Goal: Task Accomplishment & Management: Use online tool/utility

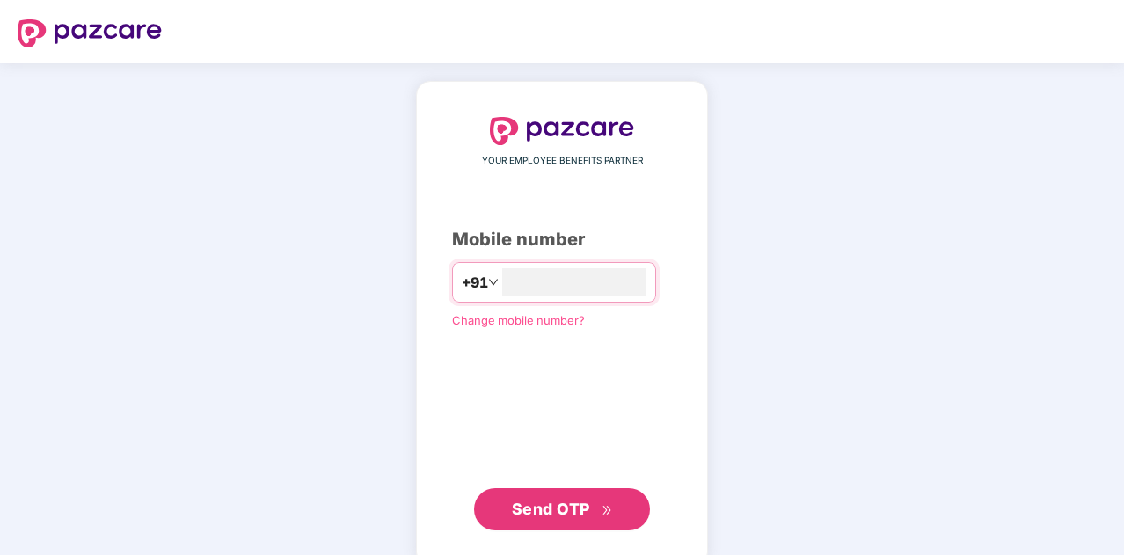
type input "**********"
click at [542, 500] on span "Send OTP" at bounding box center [551, 507] width 78 height 18
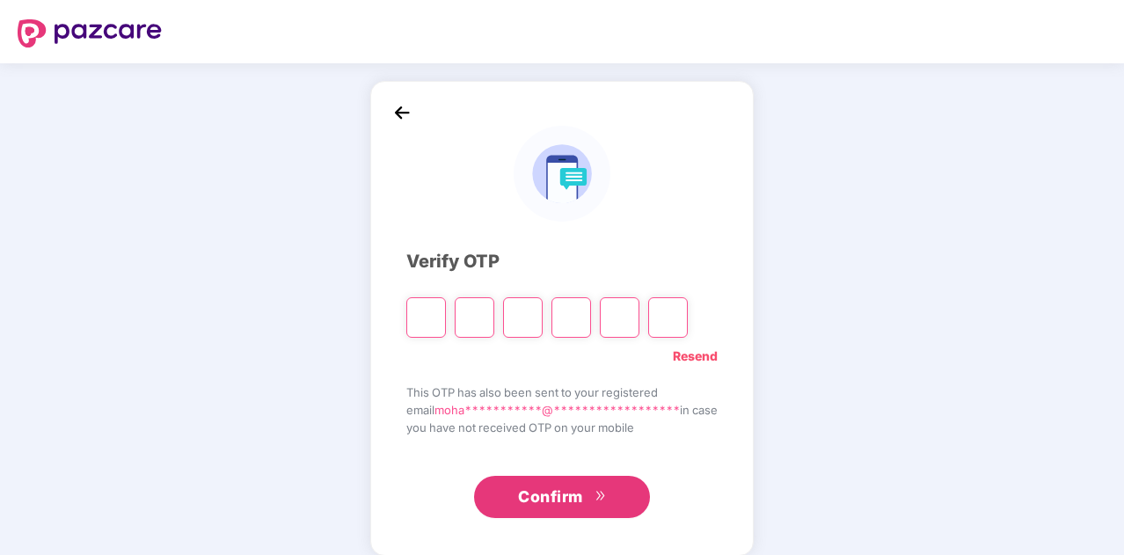
type input "*"
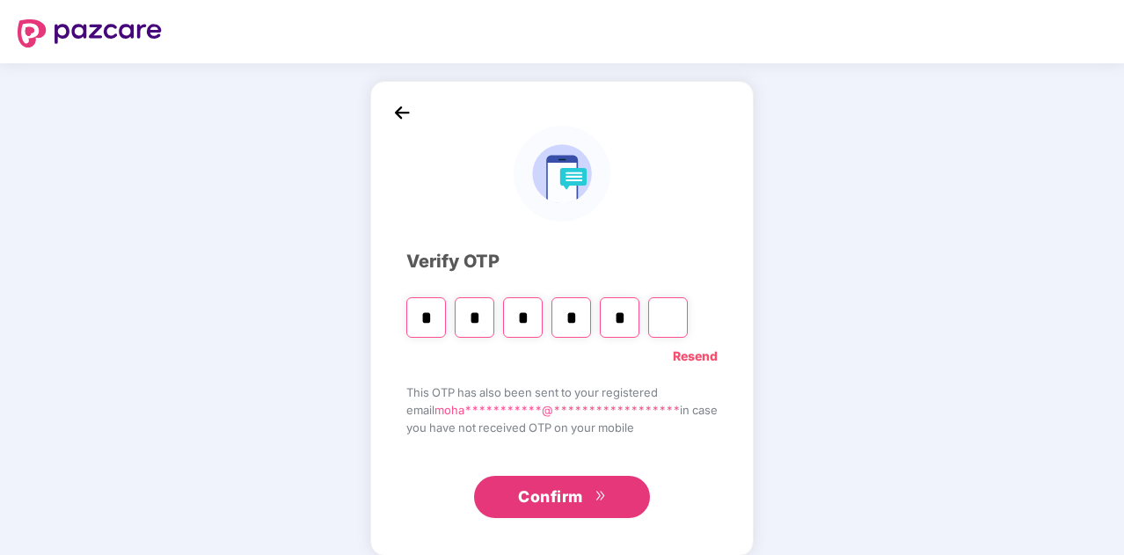
type input "*"
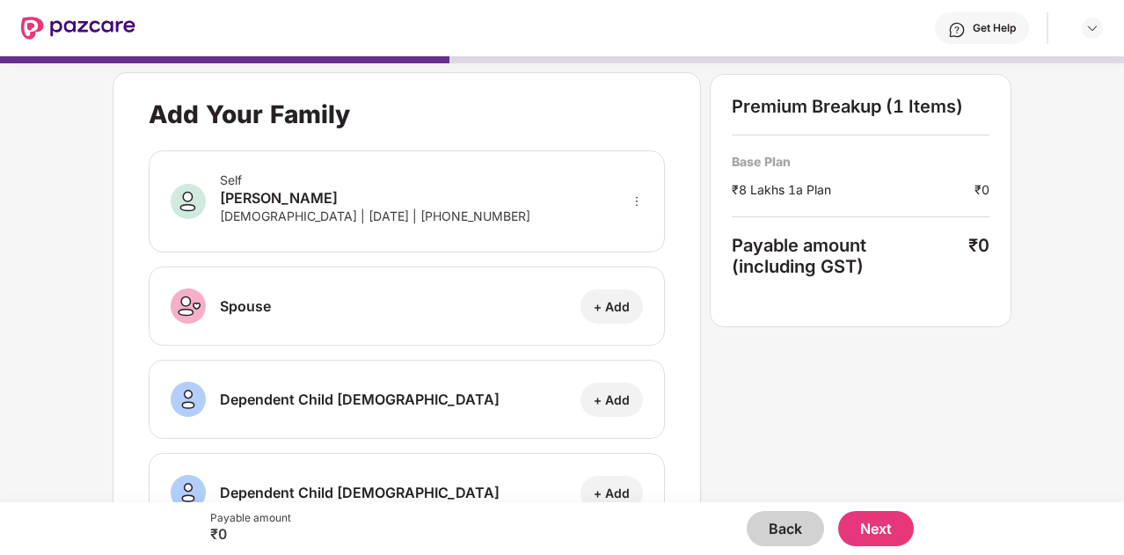
click at [871, 527] on button "Next" at bounding box center [876, 528] width 76 height 35
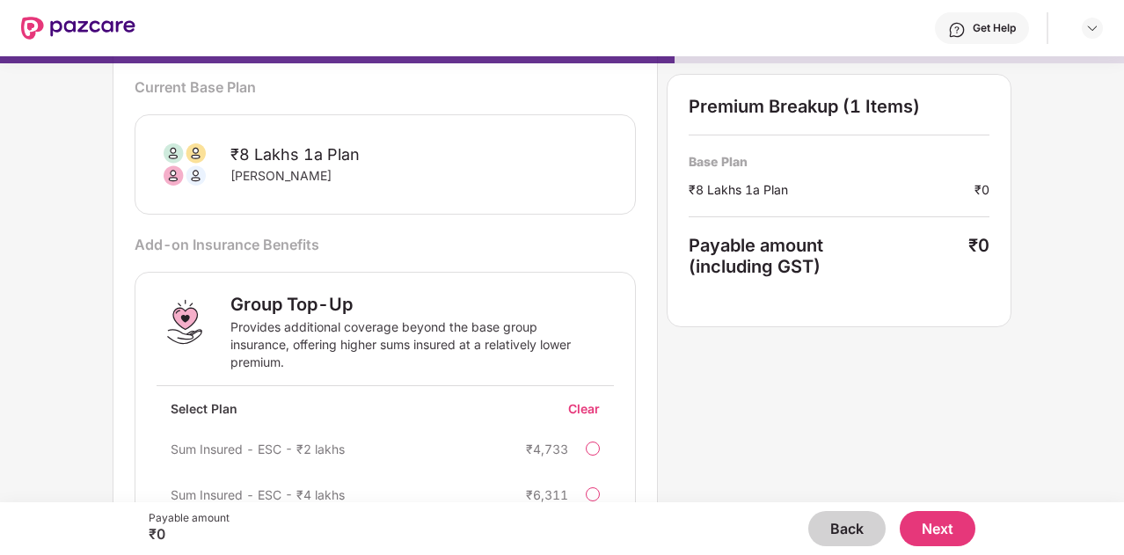
scroll to position [179, 0]
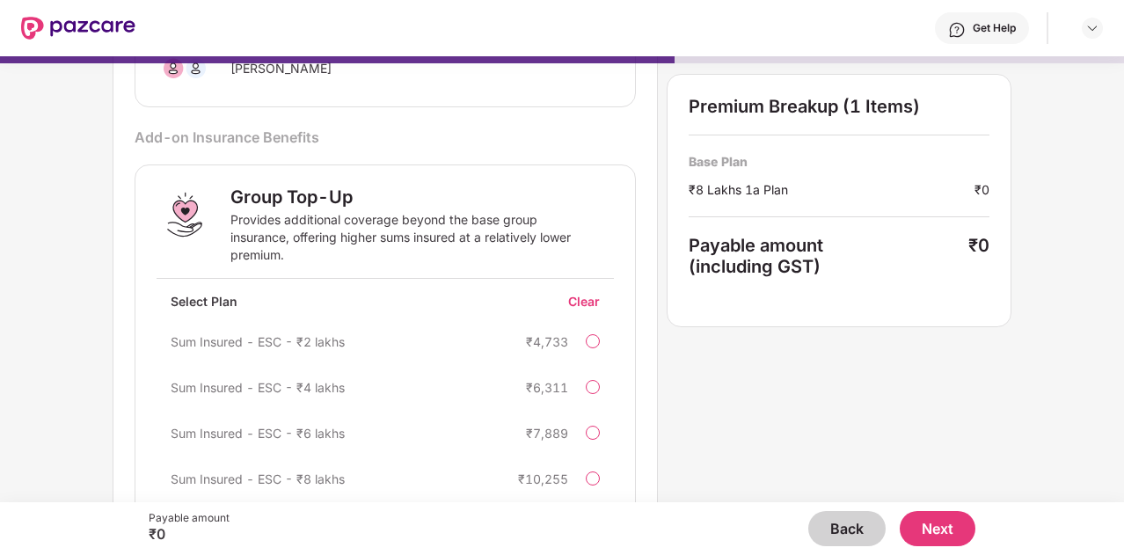
click at [936, 523] on button "Next" at bounding box center [938, 528] width 76 height 35
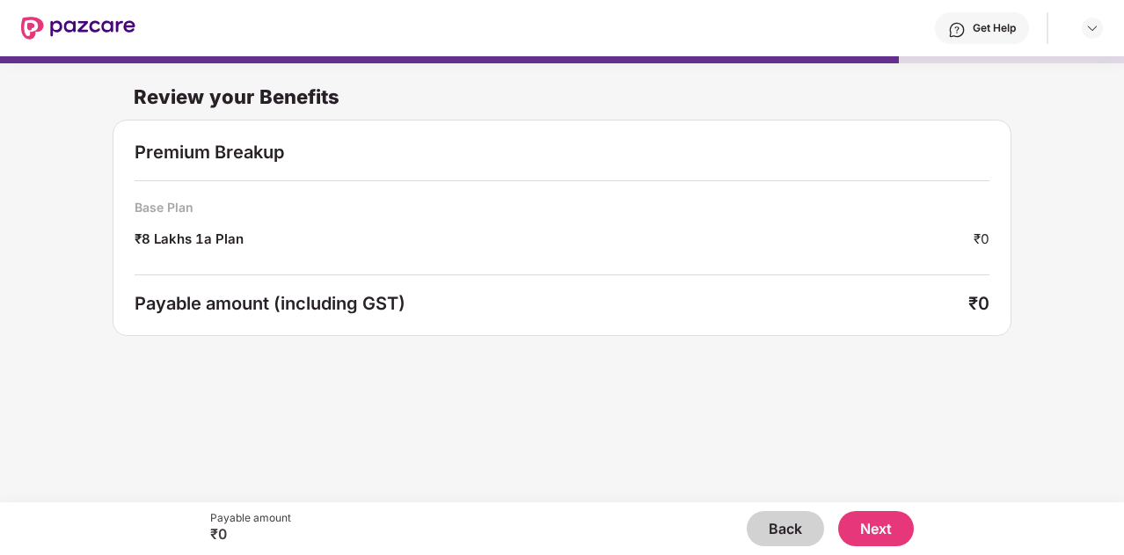
click at [876, 532] on button "Next" at bounding box center [876, 528] width 76 height 35
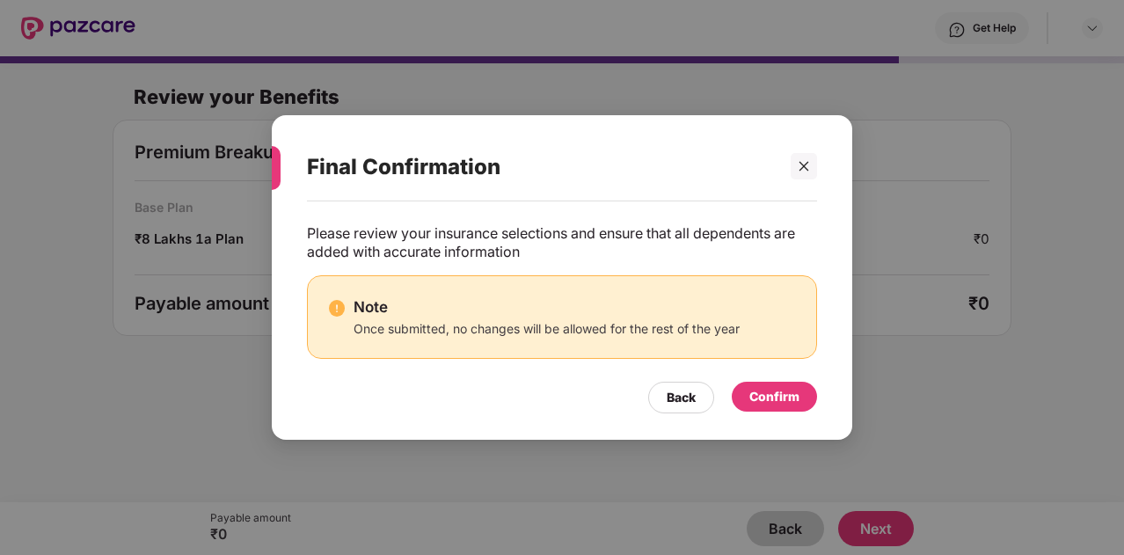
click at [791, 396] on div "Confirm" at bounding box center [774, 396] width 50 height 19
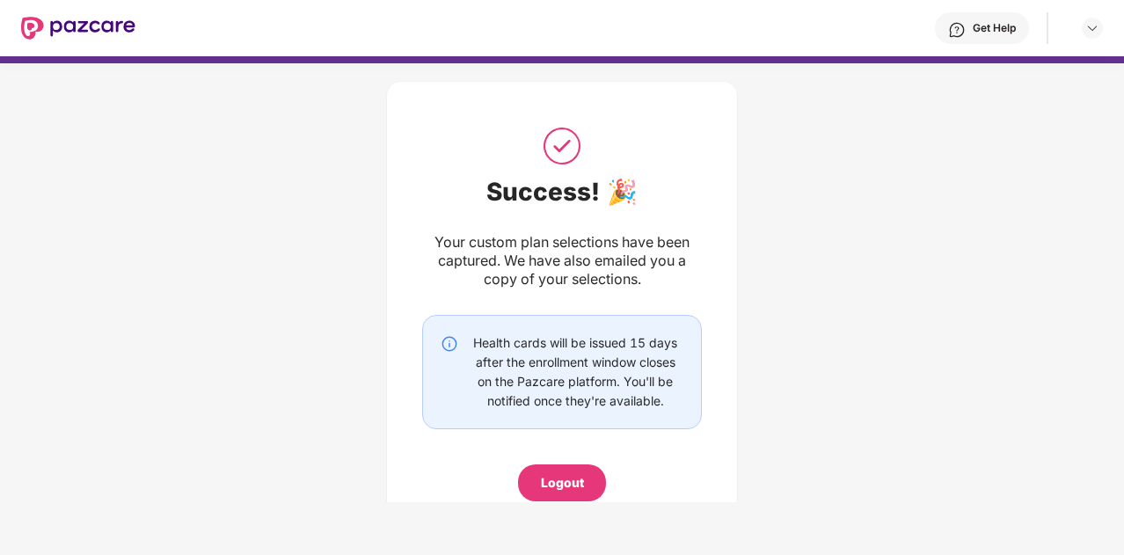
click at [563, 489] on div "Logout" at bounding box center [562, 482] width 43 height 19
